Goal: Transaction & Acquisition: Book appointment/travel/reservation

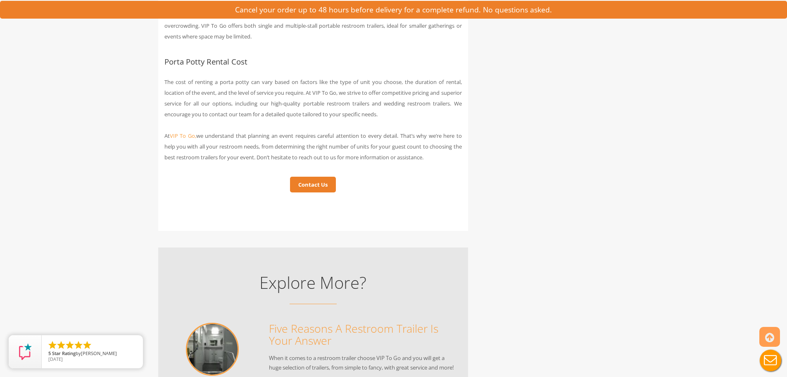
scroll to position [3472, 0]
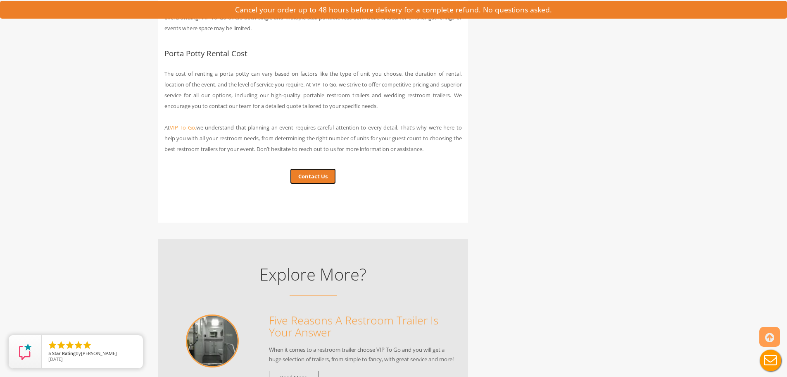
click at [312, 184] on link "Contact Us" at bounding box center [313, 176] width 46 height 16
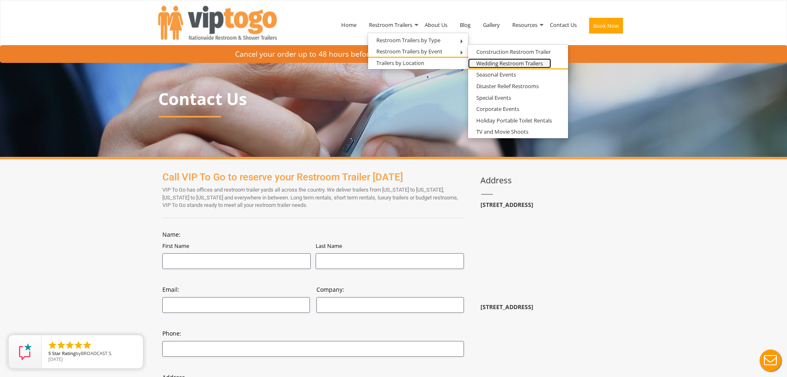
click at [491, 63] on link "Wedding Restroom Trailers" at bounding box center [509, 63] width 83 height 10
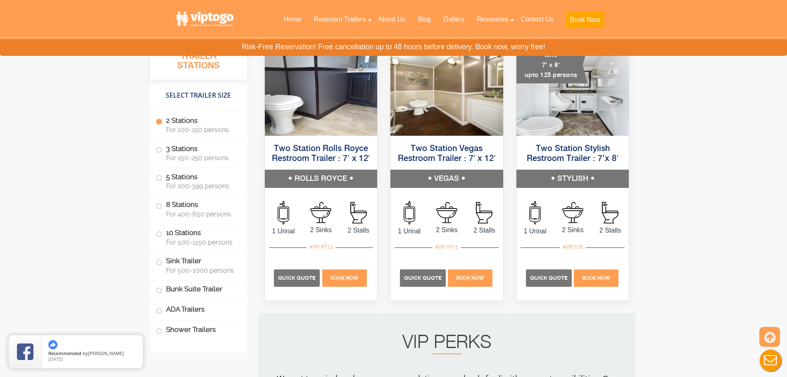
scroll to position [868, 0]
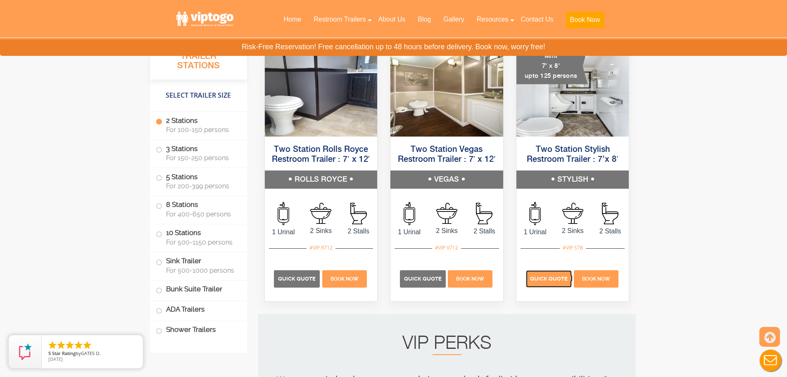
click at [541, 277] on span "Quick Quote" at bounding box center [549, 278] width 38 height 6
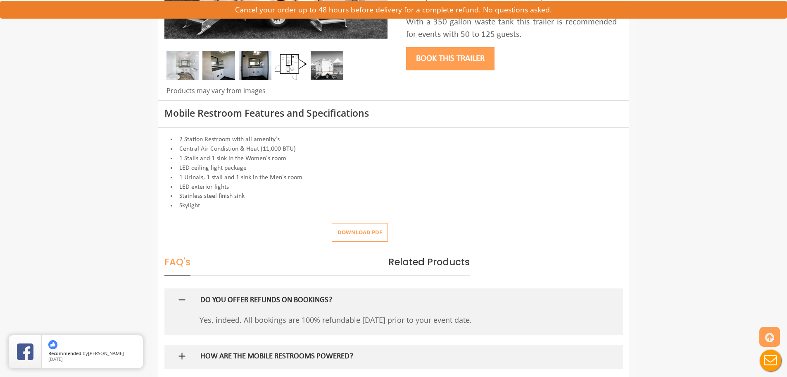
scroll to position [289, 0]
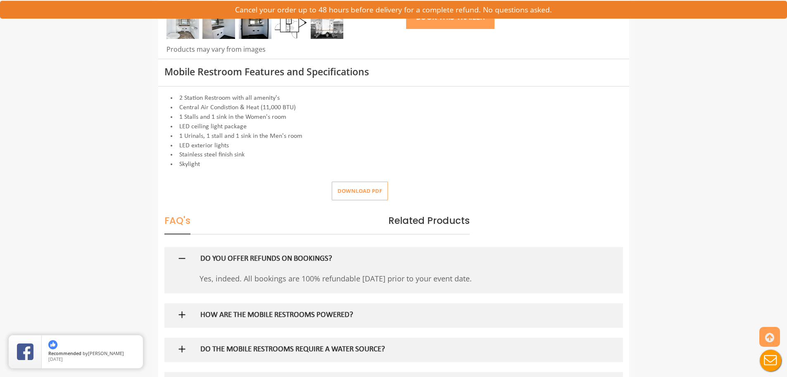
click at [179, 314] on img at bounding box center [182, 314] width 10 height 10
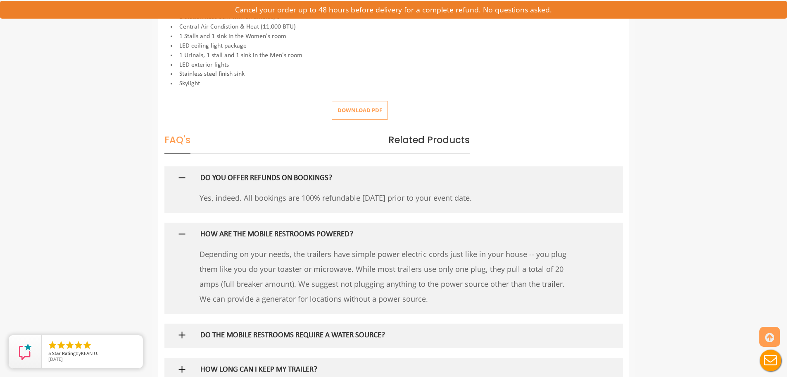
scroll to position [372, 0]
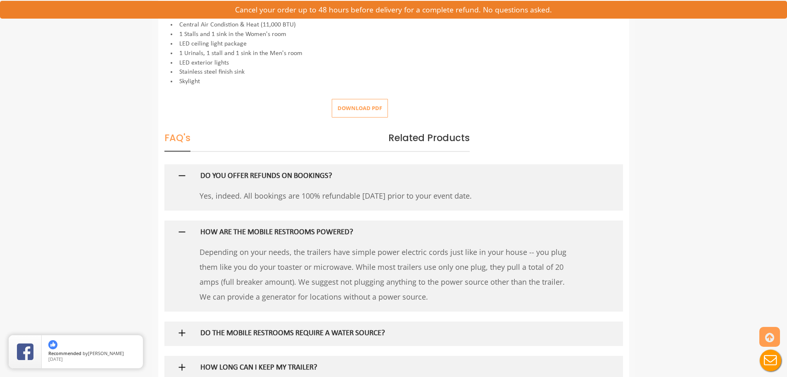
click at [181, 333] on img at bounding box center [182, 332] width 10 height 10
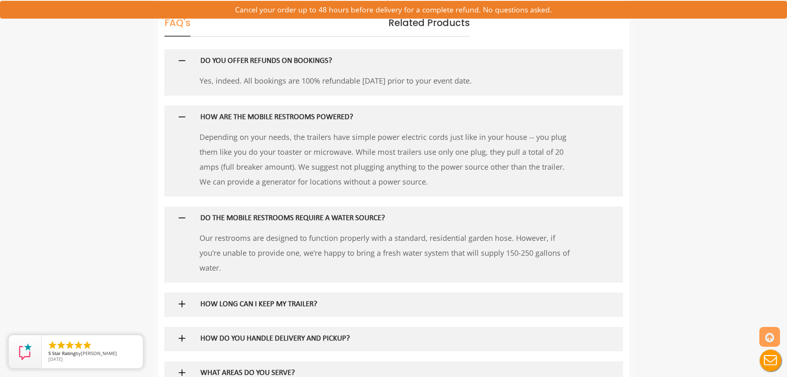
scroll to position [496, 0]
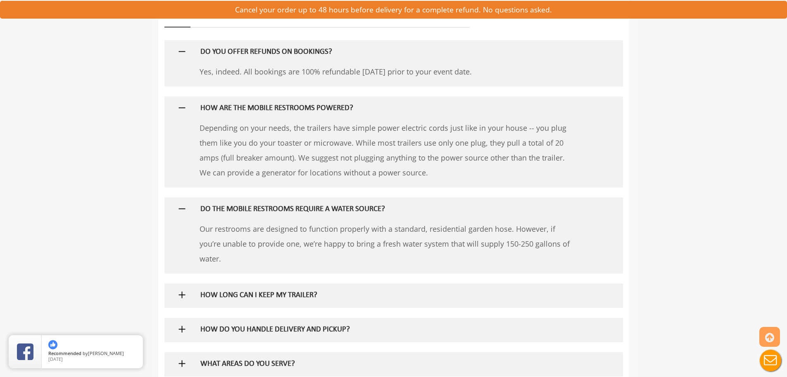
click at [181, 293] on img at bounding box center [182, 294] width 10 height 10
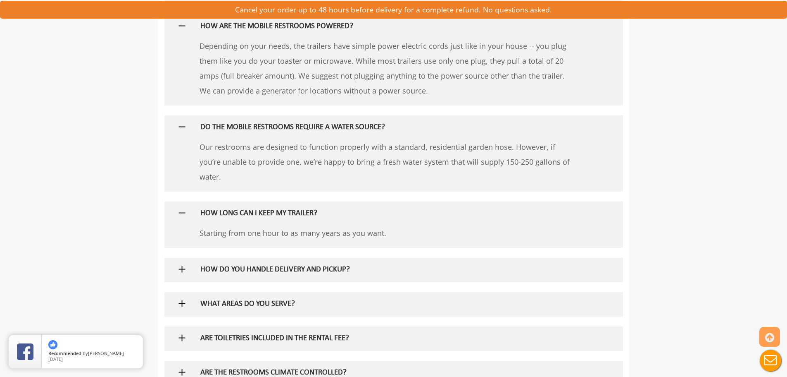
scroll to position [579, 0]
click at [180, 267] on img at bounding box center [182, 268] width 10 height 10
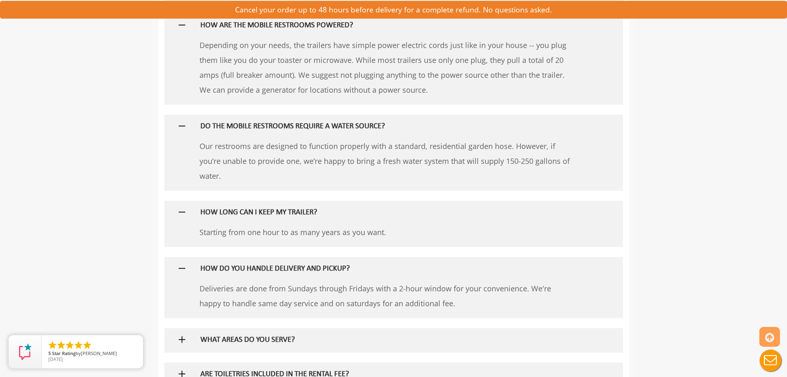
scroll to position [620, 0]
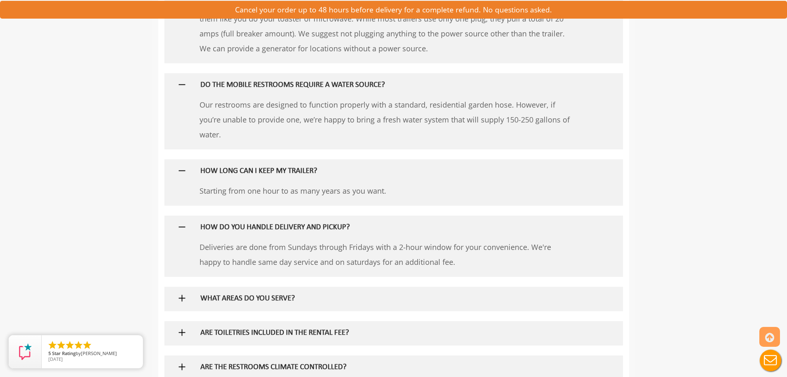
click at [181, 333] on img at bounding box center [182, 332] width 10 height 10
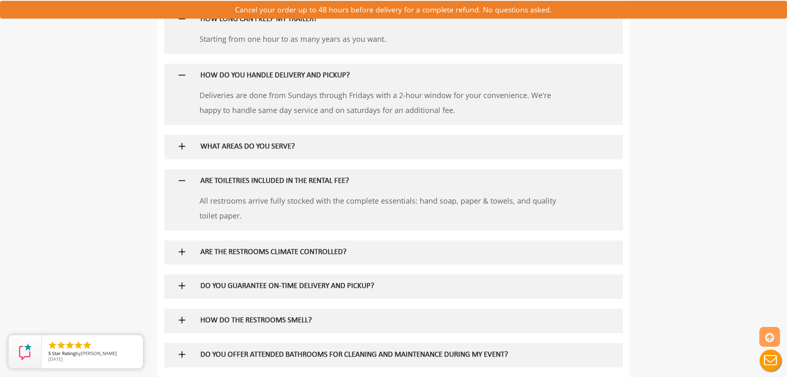
scroll to position [827, 0]
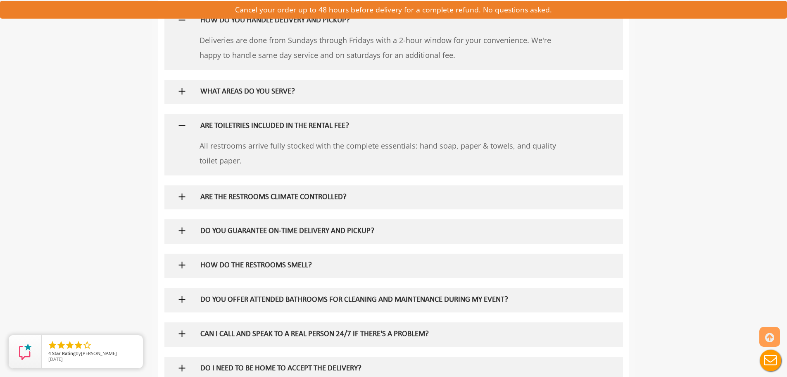
click at [182, 264] on img at bounding box center [182, 265] width 10 height 10
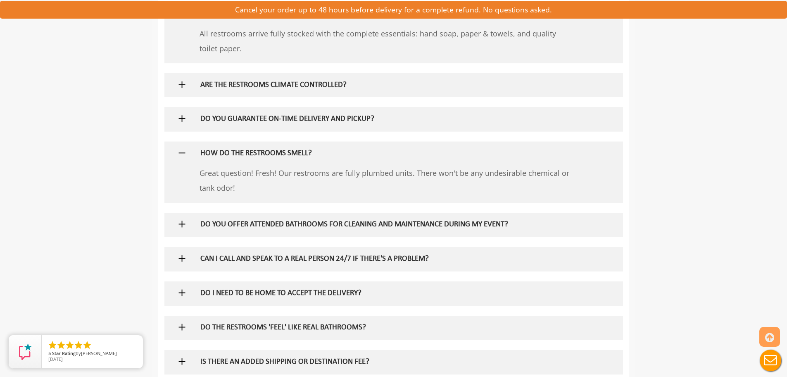
scroll to position [951, 0]
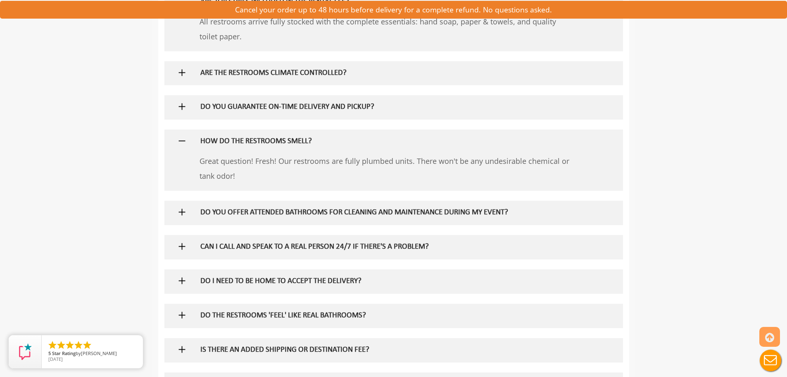
click at [180, 246] on img at bounding box center [182, 246] width 10 height 10
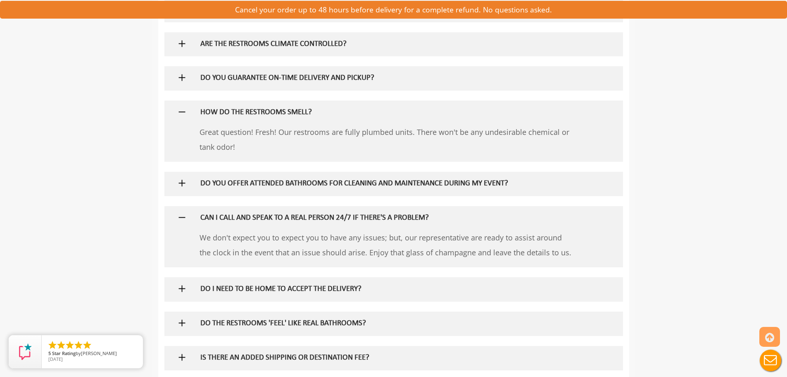
scroll to position [992, 0]
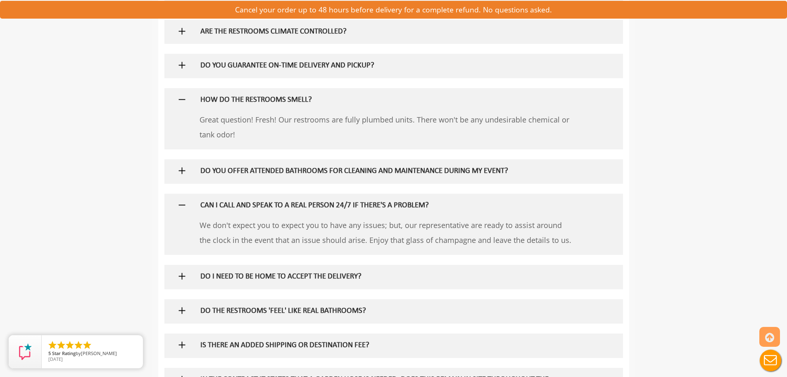
click at [184, 276] on img at bounding box center [182, 276] width 10 height 10
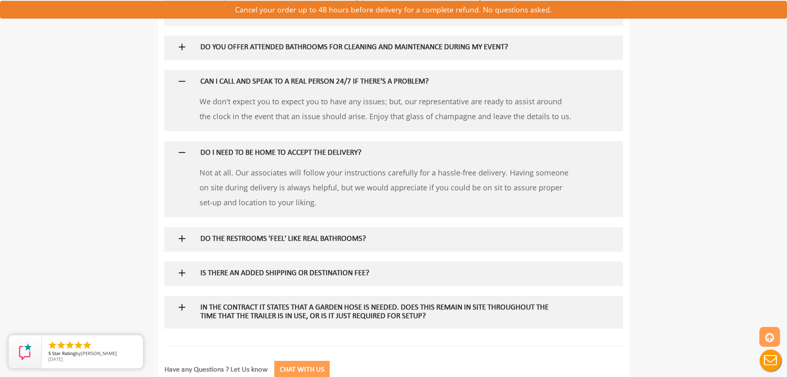
scroll to position [1116, 0]
click at [181, 273] on img at bounding box center [182, 272] width 10 height 10
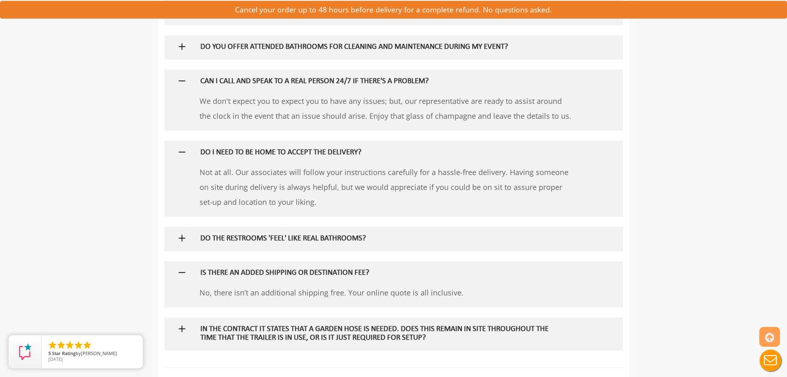
click at [182, 326] on img at bounding box center [182, 328] width 10 height 10
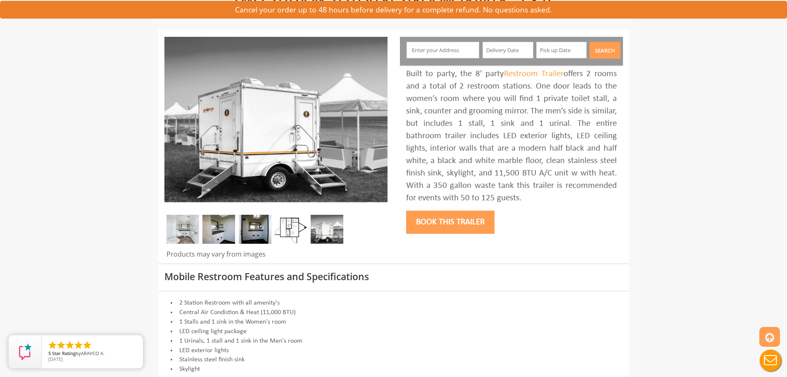
scroll to position [0, 0]
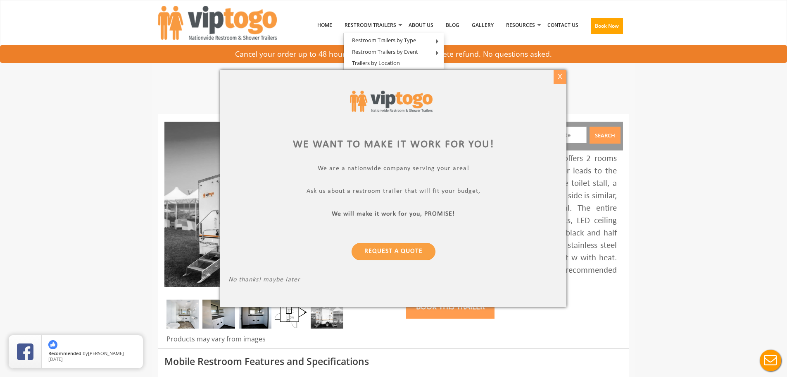
click at [560, 79] on div "X" at bounding box center [560, 77] width 13 height 14
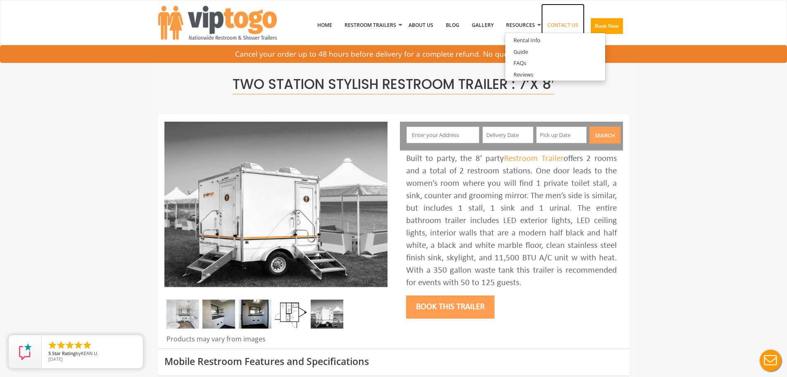
click at [563, 26] on link "Contact Us" at bounding box center [562, 25] width 43 height 43
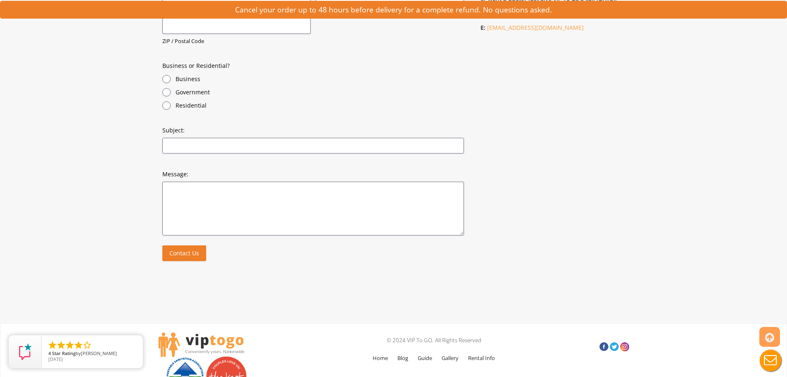
scroll to position [539, 0]
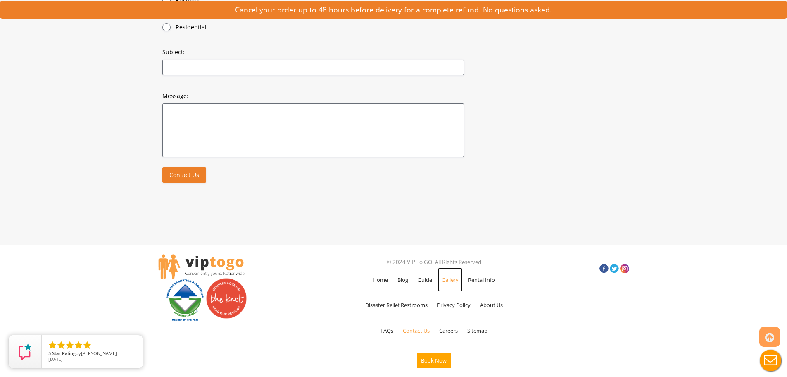
click at [451, 280] on link "Gallery" at bounding box center [450, 279] width 25 height 24
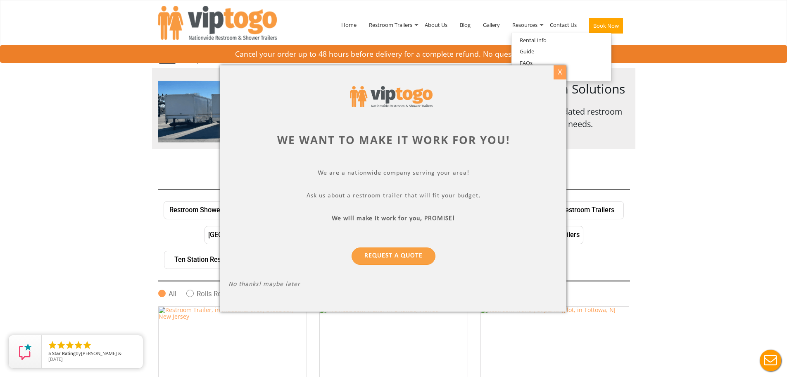
click at [558, 72] on div "X" at bounding box center [560, 72] width 13 height 14
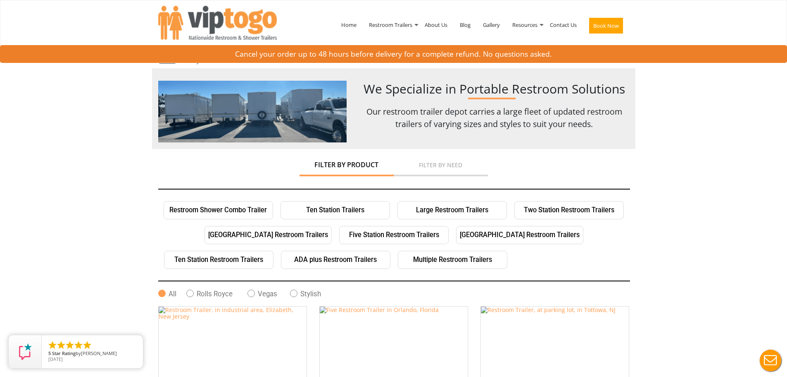
click at [249, 292] on span at bounding box center [251, 292] width 7 height 7
click at [0, 0] on input "Vegas" at bounding box center [0, 0] width 0 height 0
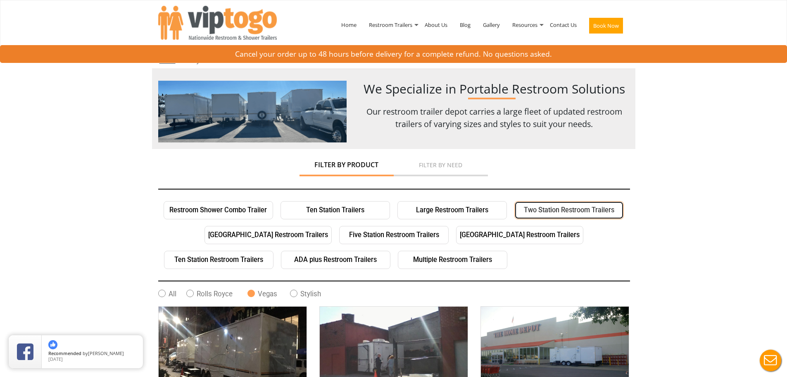
click at [559, 211] on link "Two Station Restroom Trailers" at bounding box center [570, 210] width 110 height 18
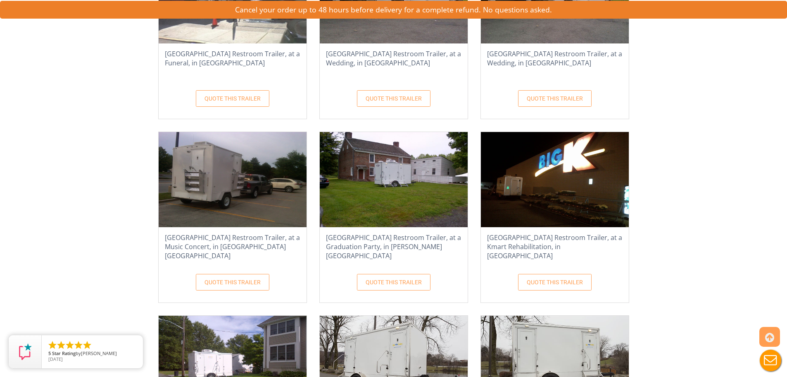
scroll to position [358, 0]
drag, startPoint x: 398, startPoint y: 239, endPoint x: 407, endPoint y: 205, distance: 34.7
click at [398, 239] on h4 "[GEOGRAPHIC_DATA] Restroom Trailer, at a Graduation Party, in [PERSON_NAME][GEO…" at bounding box center [394, 246] width 148 height 31
click at [393, 182] on img at bounding box center [394, 179] width 148 height 95
